Goal: Check status: Check status

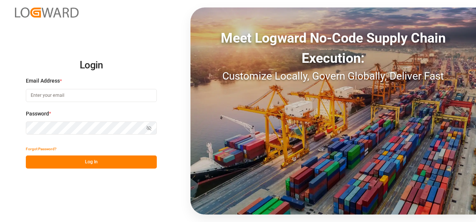
type input "[PERSON_NAME][EMAIL_ADDRESS][PERSON_NAME][DOMAIN_NAME]"
click at [123, 159] on button "Log In" at bounding box center [91, 162] width 131 height 13
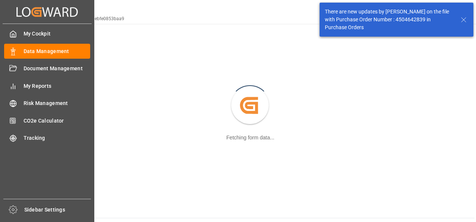
click at [20, 70] on div "Document Management Document Management" at bounding box center [47, 68] width 86 height 15
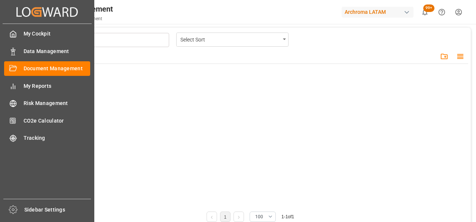
click at [12, 51] on polygon at bounding box center [12, 50] width 2 height 1
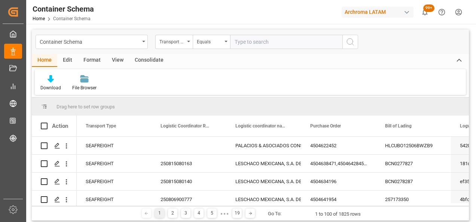
click at [144, 43] on div "Container Schema" at bounding box center [92, 42] width 112 height 14
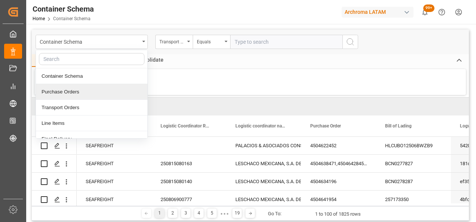
click at [76, 93] on div "Purchase Orders" at bounding box center [92, 92] width 112 height 16
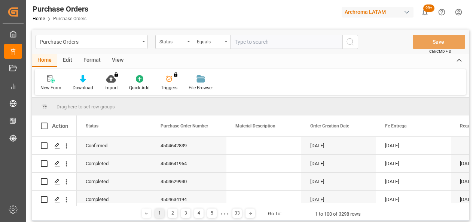
click at [189, 43] on div "Status" at bounding box center [173, 42] width 37 height 14
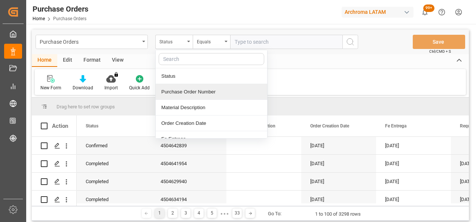
click at [183, 92] on div "Purchase Order Number" at bounding box center [212, 92] width 112 height 16
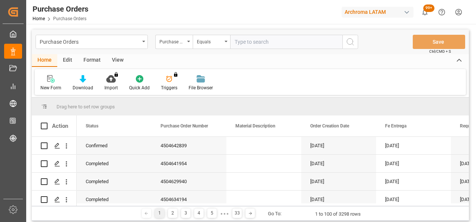
click at [245, 41] on input "text" at bounding box center [286, 42] width 112 height 14
paste input "4504642839"
type input "4504642839"
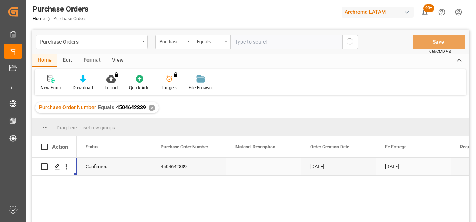
click at [61, 168] on div "Press SPACE to select this row." at bounding box center [56, 167] width 11 height 14
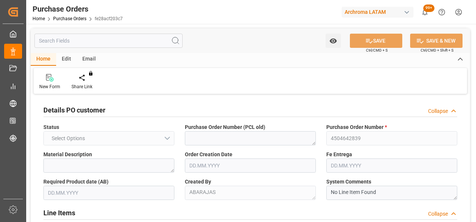
type input "1"
type input "[DATE]"
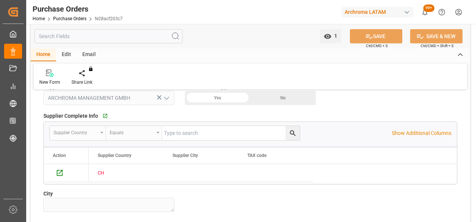
scroll to position [524, 0]
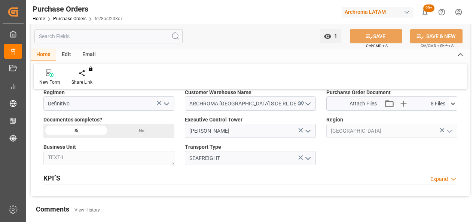
click at [451, 100] on icon at bounding box center [453, 104] width 8 height 8
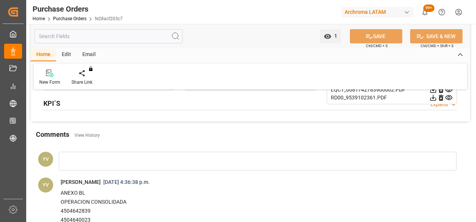
scroll to position [711, 0]
